Goal: Transaction & Acquisition: Purchase product/service

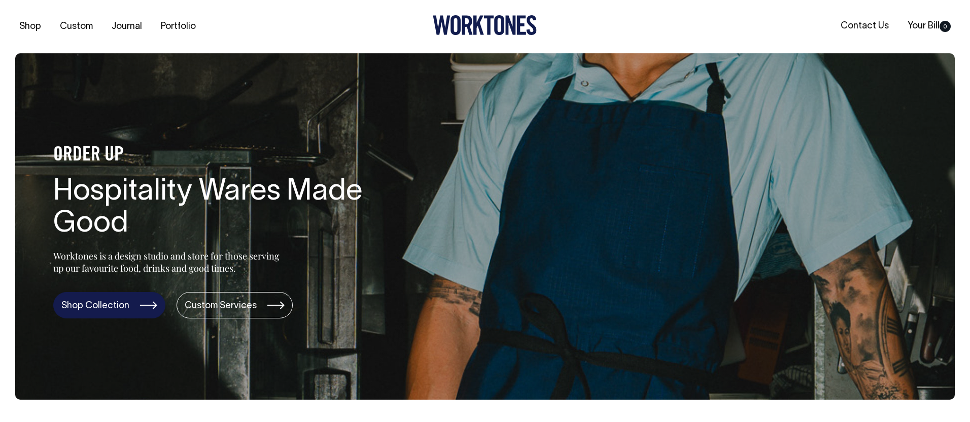
click at [144, 302] on link "Shop Collection" at bounding box center [109, 305] width 112 height 26
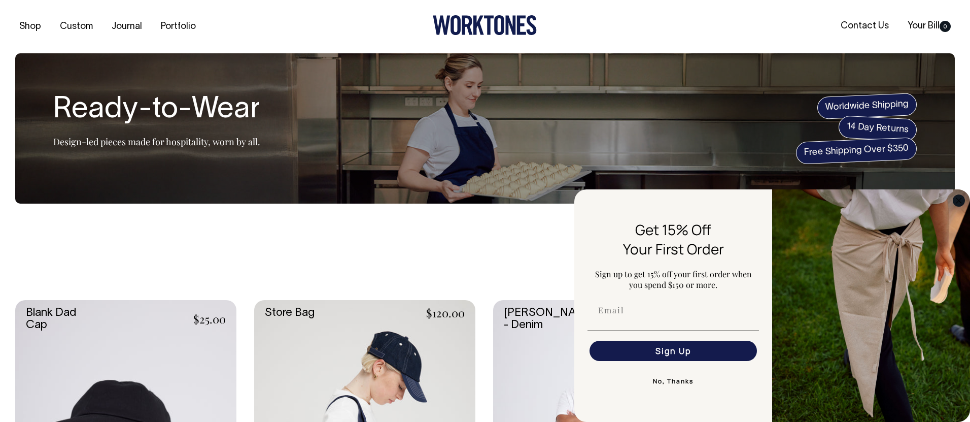
click at [957, 200] on circle "Close dialog" at bounding box center [959, 200] width 12 height 12
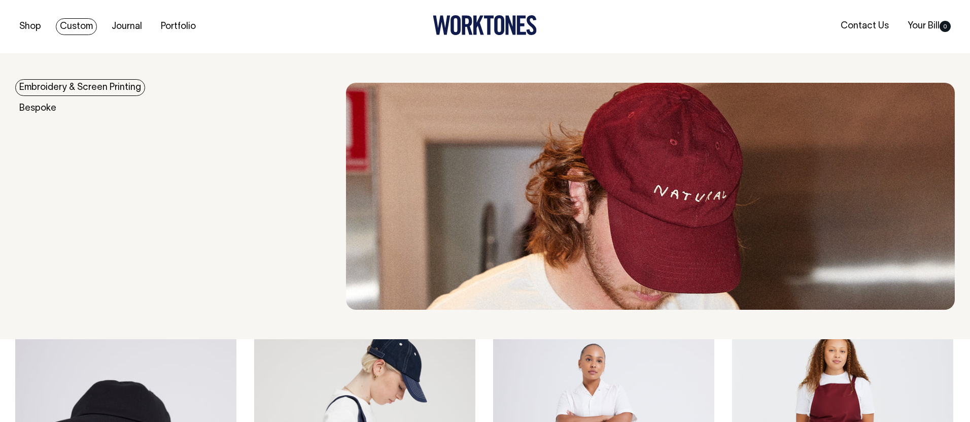
click at [66, 26] on link "Custom" at bounding box center [76, 26] width 41 height 17
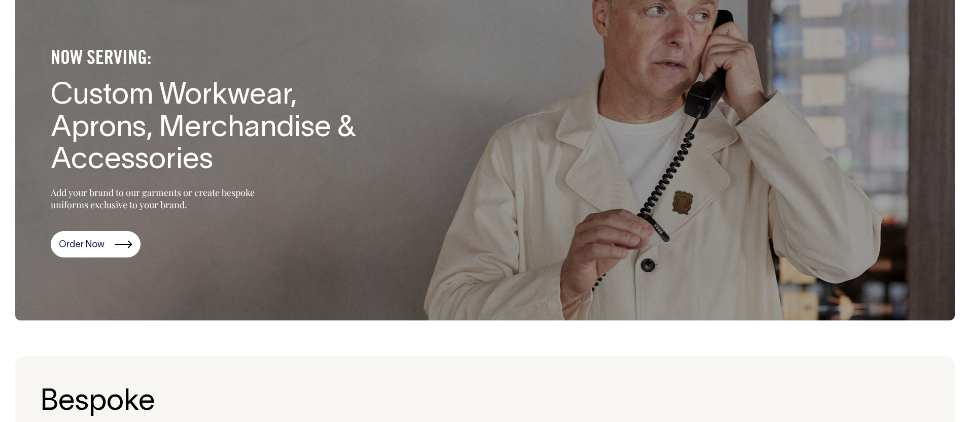
scroll to position [79, 0]
